Goal: Find specific page/section: Find specific page/section

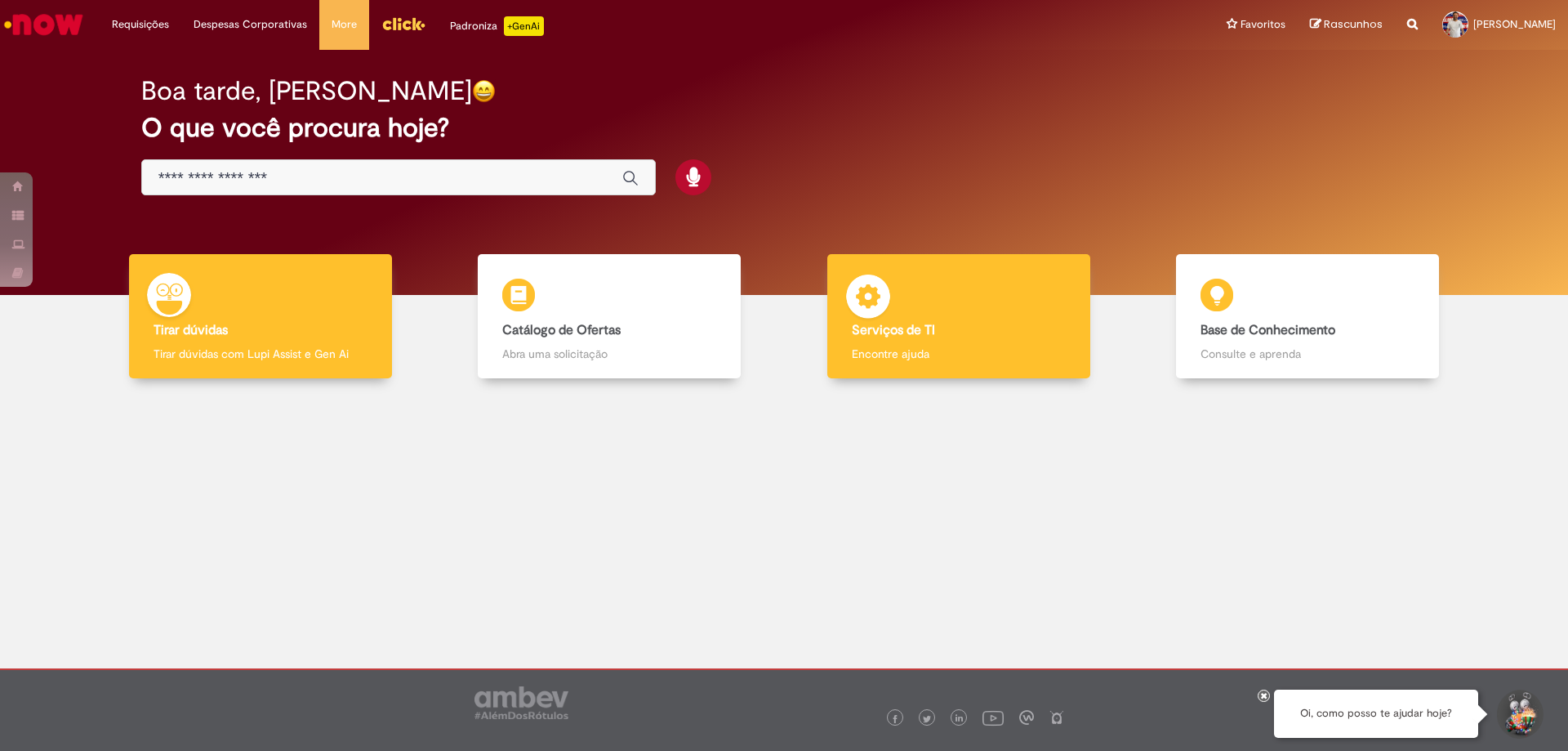
click at [950, 335] on h4 "Serviços de TI" at bounding box center [958, 330] width 214 height 15
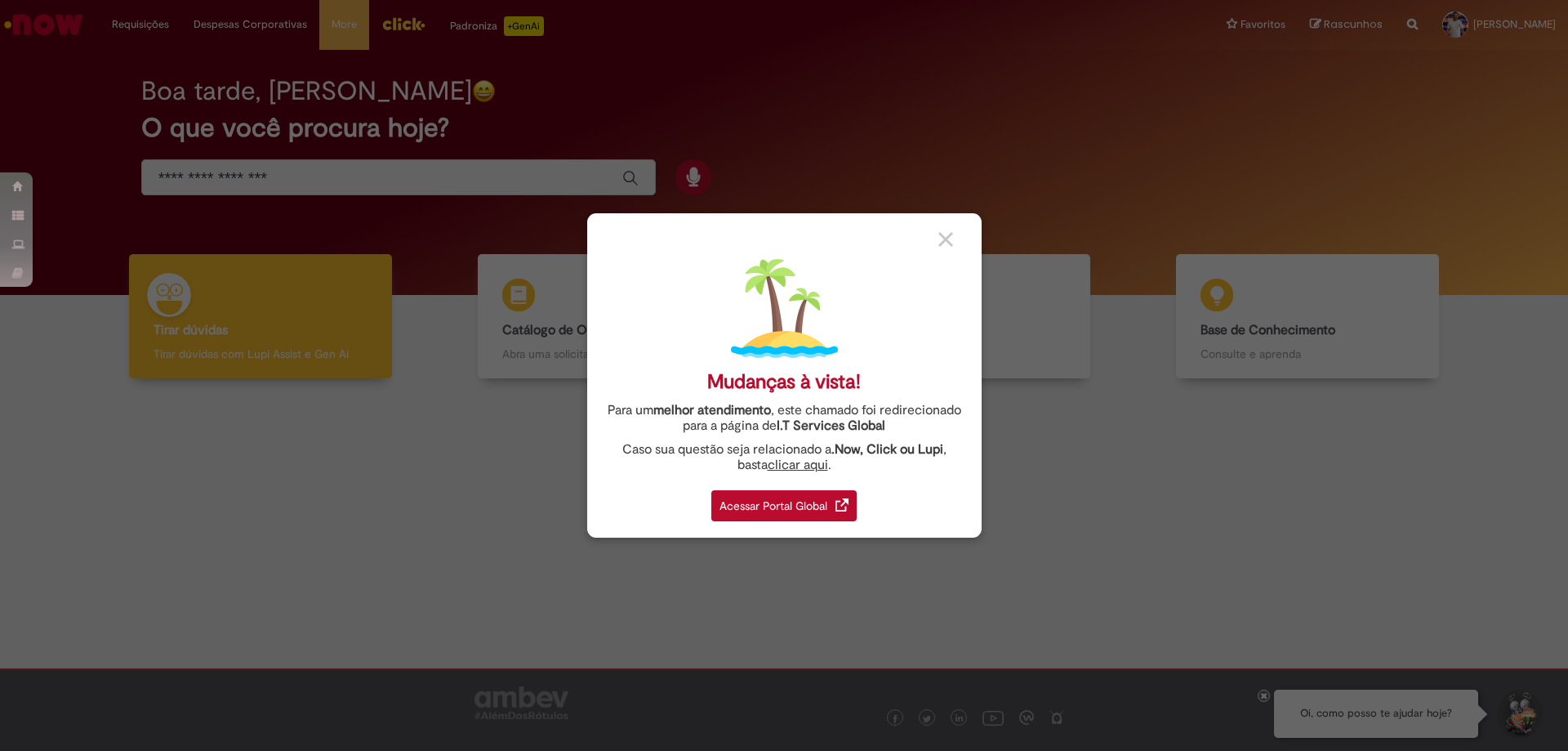
click at [835, 504] on div "Acessar Portal Global" at bounding box center [783, 506] width 145 height 31
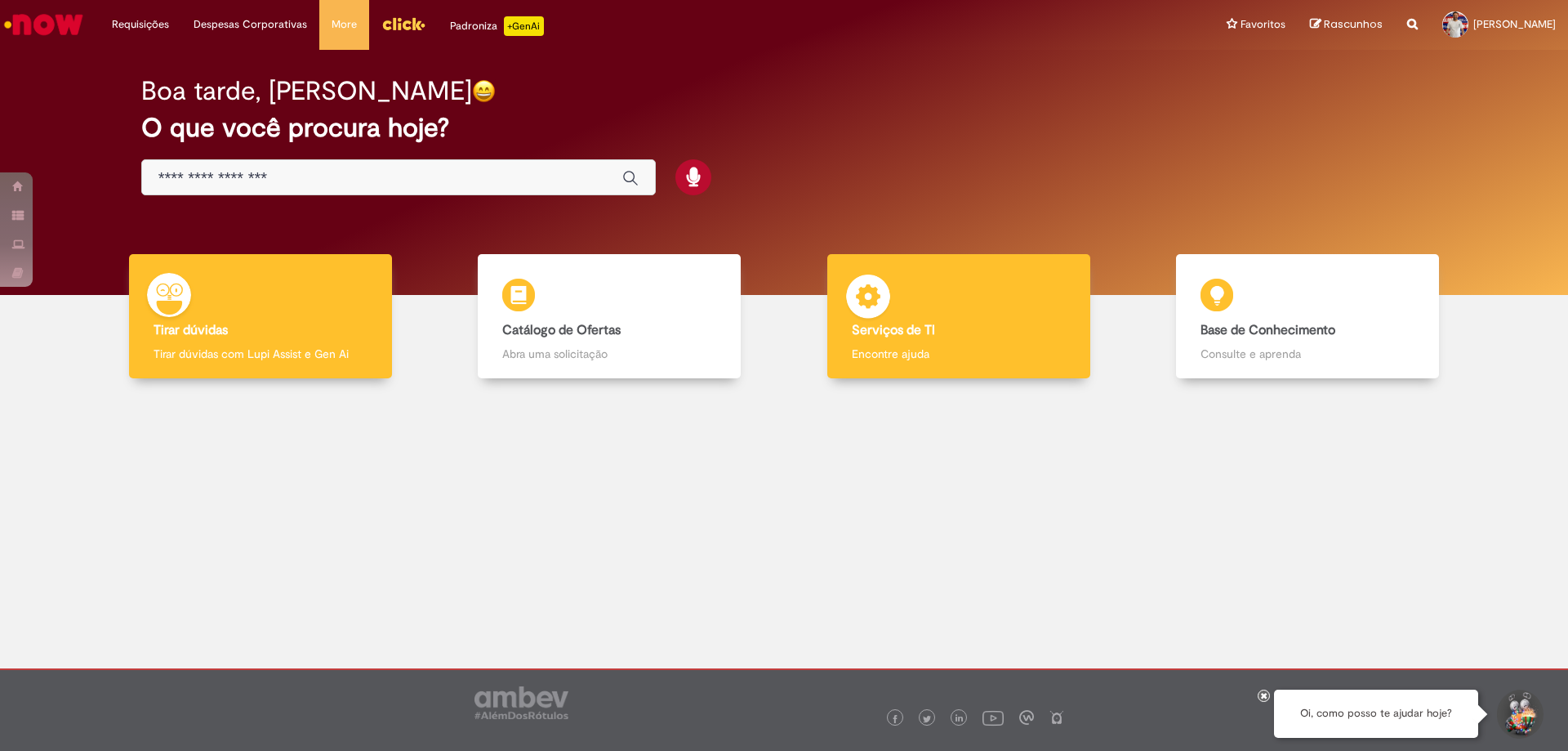
click at [937, 331] on h4 "Serviços de TI" at bounding box center [958, 330] width 214 height 15
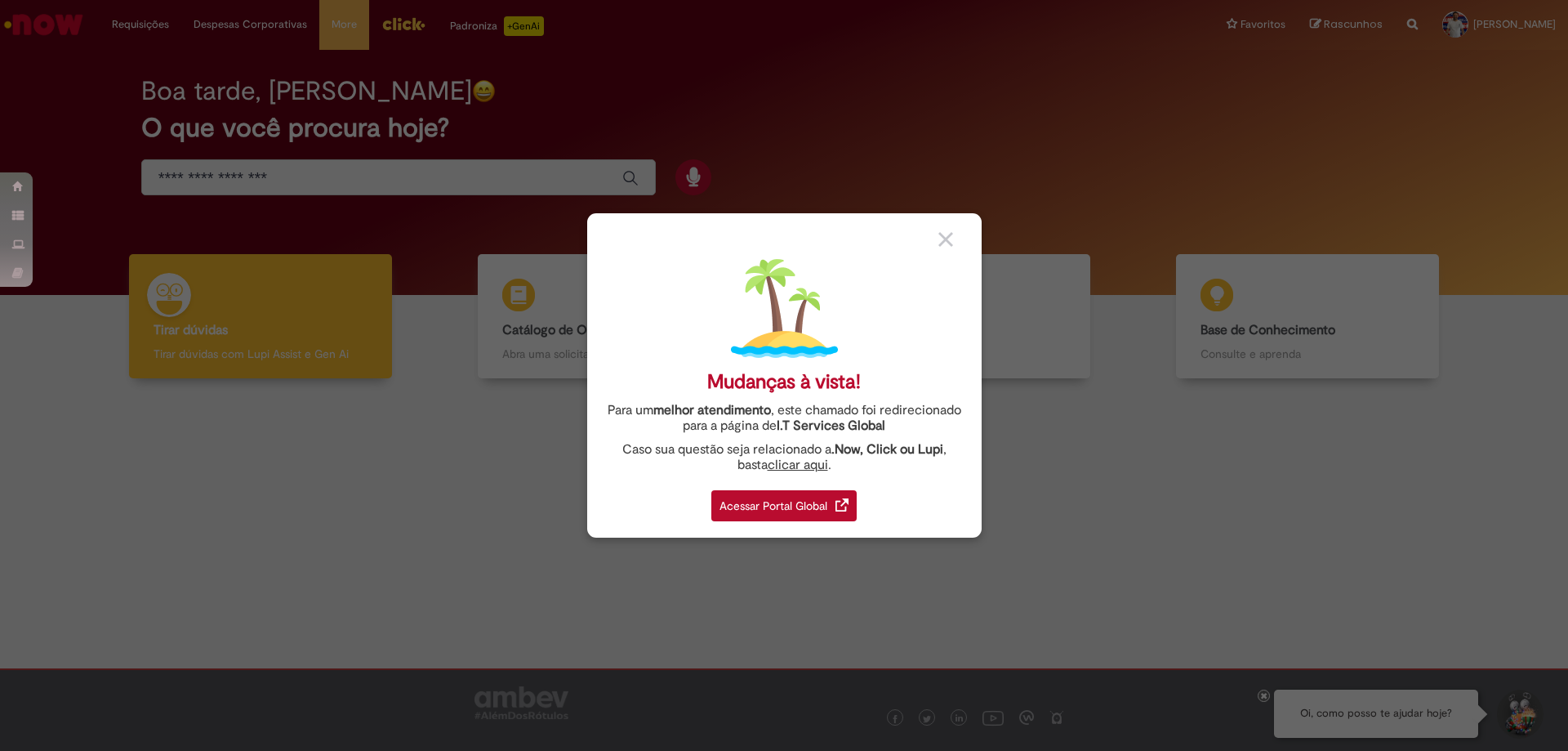
click at [836, 503] on img at bounding box center [841, 505] width 13 height 13
